Goal: Task Accomplishment & Management: Use online tool/utility

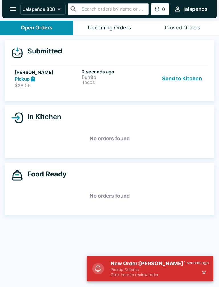
scroll to position [1, 0]
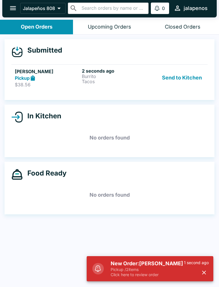
click at [43, 86] on p "$38.56" at bounding box center [47, 85] width 65 height 6
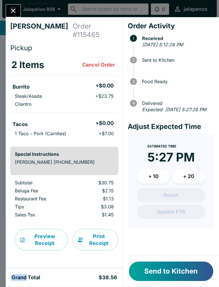
click at [3, 211] on div "[PERSON_NAME] Order # 115465 Pickup 2 Items Cancel Order Burrito + $0.00 Steak/…" at bounding box center [109, 143] width 219 height 287
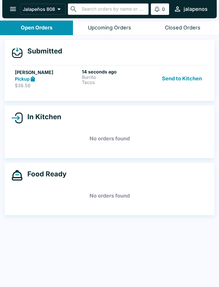
click at [147, 80] on div "[PERSON_NAME] Pickup $38.56 14 seconds ago Burrito Tacos Send to Kitchen" at bounding box center [109, 79] width 189 height 20
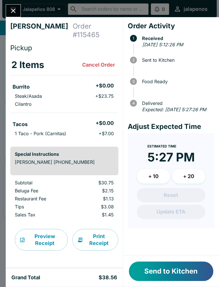
click at [174, 275] on button "Send to Kitchen" at bounding box center [171, 270] width 84 height 19
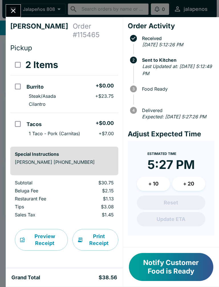
click at [165, 248] on div "Notify Customer Food is Ready" at bounding box center [171, 266] width 96 height 39
click at [186, 275] on button "Notify Customer Food is Ready" at bounding box center [171, 267] width 84 height 28
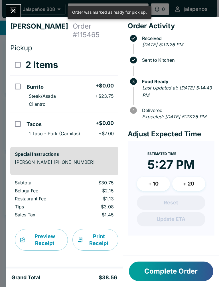
click at [20, 7] on div at bounding box center [13, 10] width 15 height 13
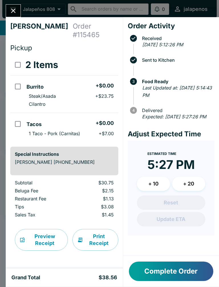
click at [185, 273] on button "Complete Order" at bounding box center [171, 270] width 84 height 19
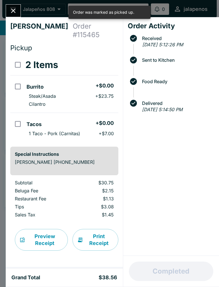
click at [19, 10] on button "Close" at bounding box center [13, 11] width 15 height 12
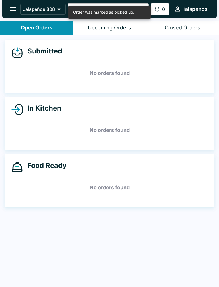
click at [127, 26] on div "Upcoming Orders" at bounding box center [109, 28] width 43 height 7
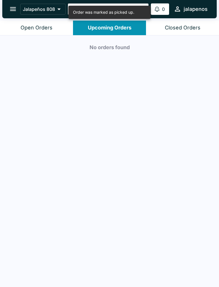
click at [188, 25] on div "Closed Orders" at bounding box center [183, 28] width 36 height 7
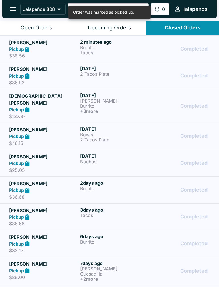
click at [154, 51] on div "Completed" at bounding box center [180, 49] width 59 height 20
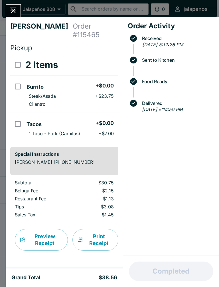
click at [216, 101] on div "Order Activity Received [DATE] 5:12:26 PM Sent to Kitchen Food Ready Delivered …" at bounding box center [171, 136] width 96 height 238
click at [13, 6] on button "Close" at bounding box center [13, 11] width 15 height 12
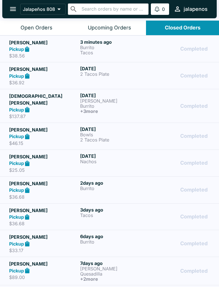
click at [155, 52] on div "Completed" at bounding box center [180, 49] width 59 height 20
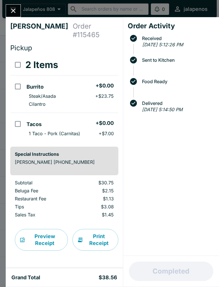
click at [13, 9] on icon "Close" at bounding box center [13, 11] width 8 height 8
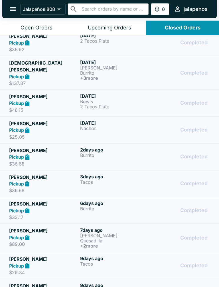
click at [44, 19] on header "Jalapeños 808 ​ ​ 0 Alerts jalapenos" at bounding box center [109, 10] width 219 height 21
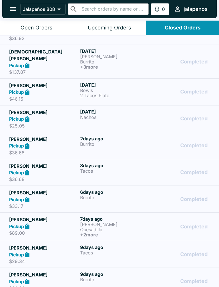
click at [44, 19] on header "Jalapeños 808 ​ ​ 0 Alerts jalapenos" at bounding box center [109, 10] width 219 height 21
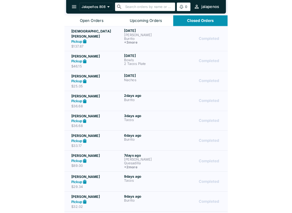
scroll to position [55, 0]
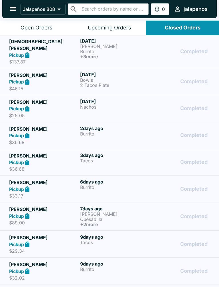
click at [43, 25] on div "Open Orders" at bounding box center [37, 28] width 32 height 7
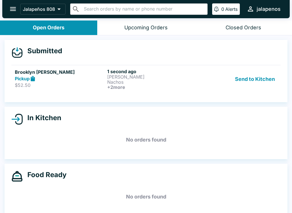
click at [135, 78] on p "[PERSON_NAME]" at bounding box center [152, 76] width 90 height 5
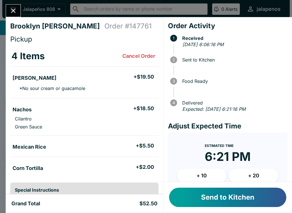
scroll to position [13, 0]
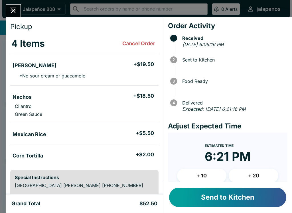
click at [203, 202] on button "Send to Kitchen" at bounding box center [227, 197] width 117 height 19
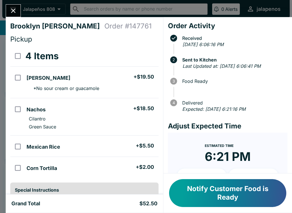
scroll to position [0, 0]
click at [217, 194] on button "Notify Customer Food is Ready" at bounding box center [227, 193] width 117 height 28
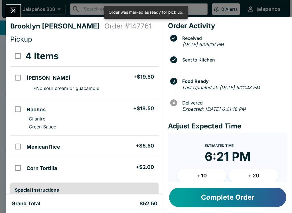
click at [6, 11] on button "Close" at bounding box center [13, 11] width 15 height 12
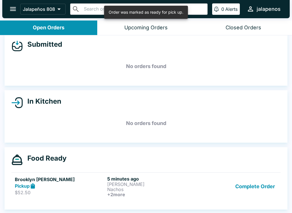
scroll to position [7, 0]
click at [166, 191] on p "Nachos" at bounding box center [152, 189] width 90 height 5
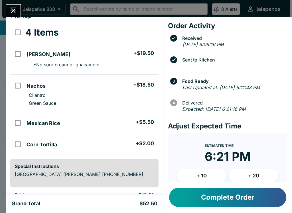
scroll to position [21, 0]
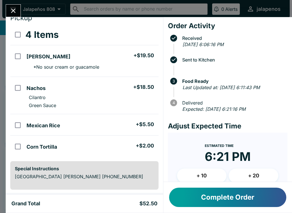
click at [219, 200] on button "Complete Order" at bounding box center [227, 197] width 117 height 19
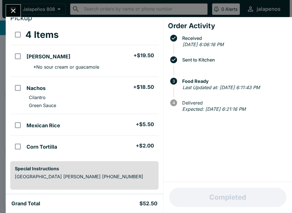
scroll to position [0, 0]
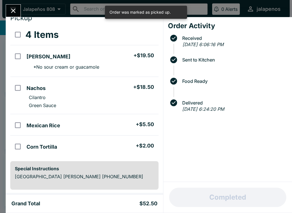
click at [16, 13] on icon "Close" at bounding box center [13, 11] width 8 height 8
